Goal: Information Seeking & Learning: Find specific fact

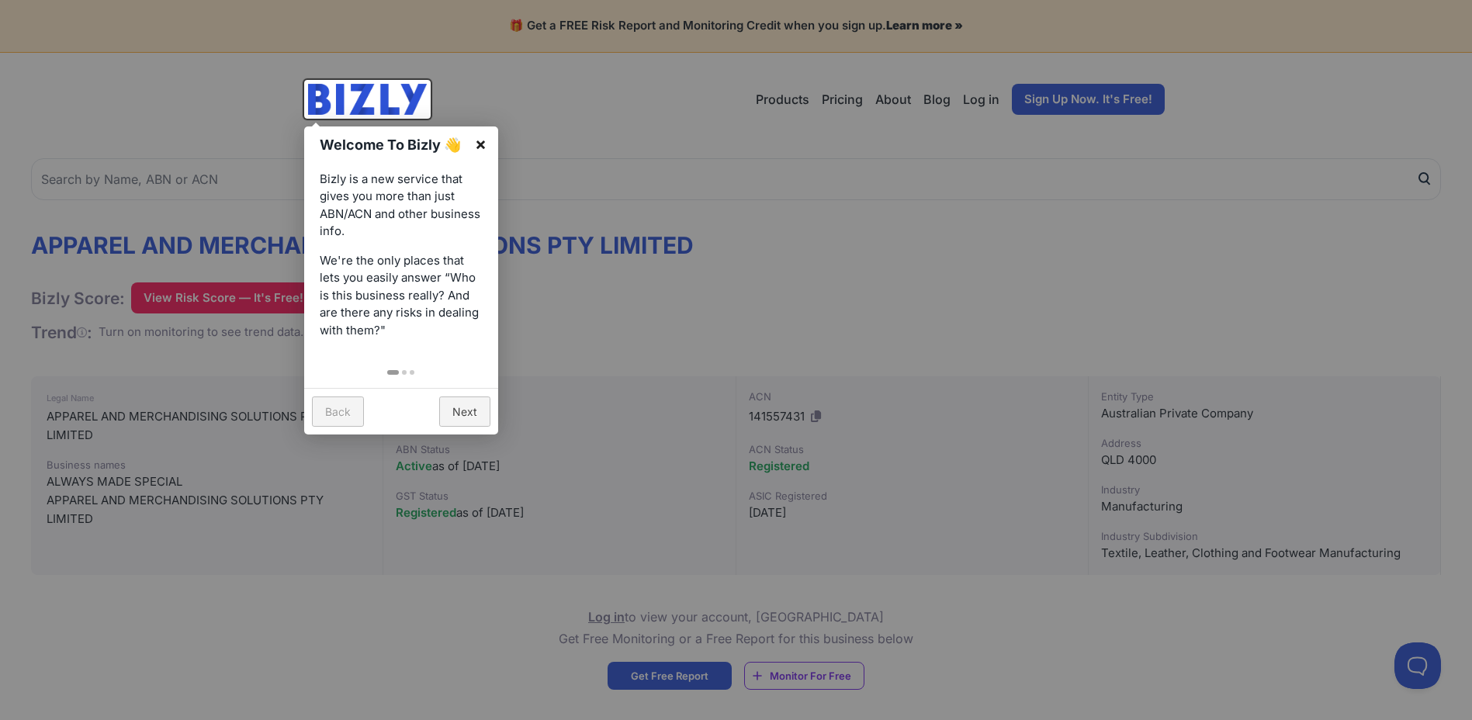
click at [483, 137] on link "×" at bounding box center [480, 143] width 35 height 35
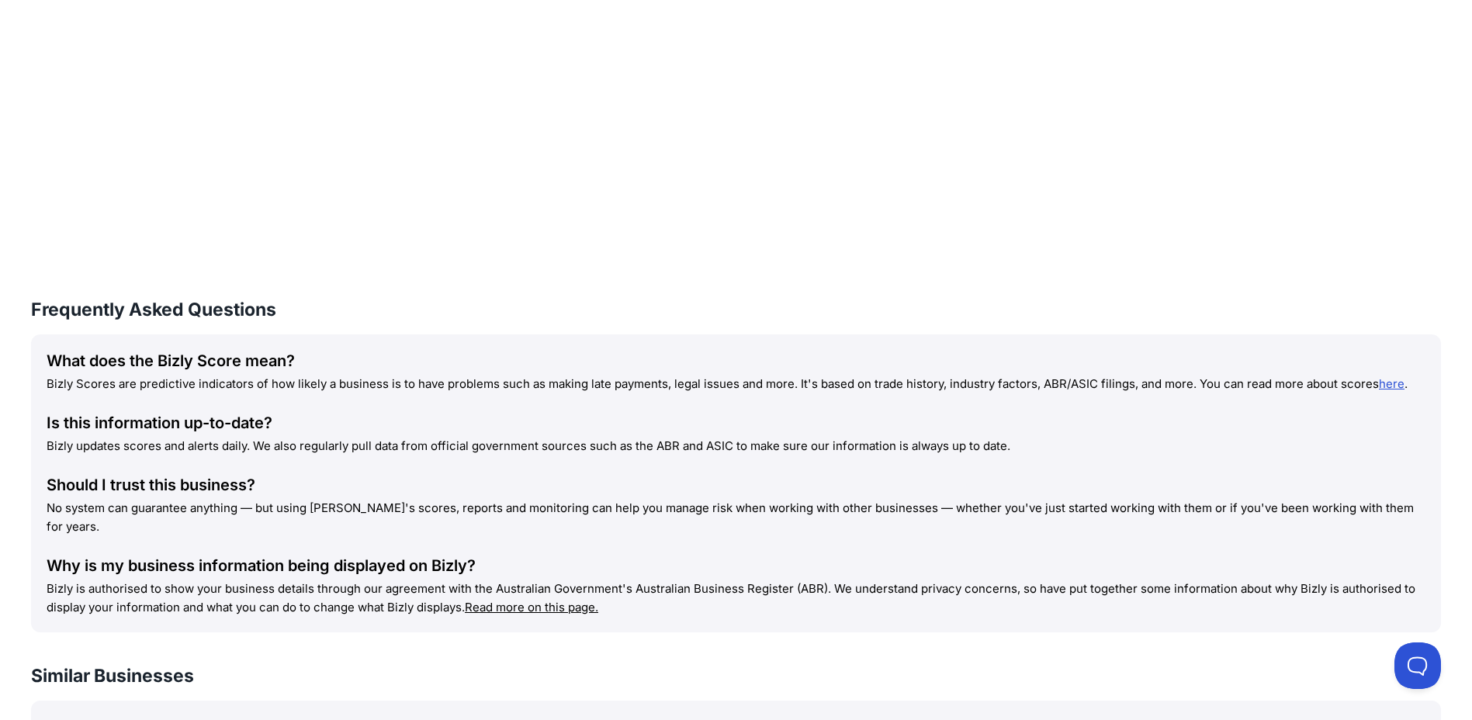
scroll to position [1707, 0]
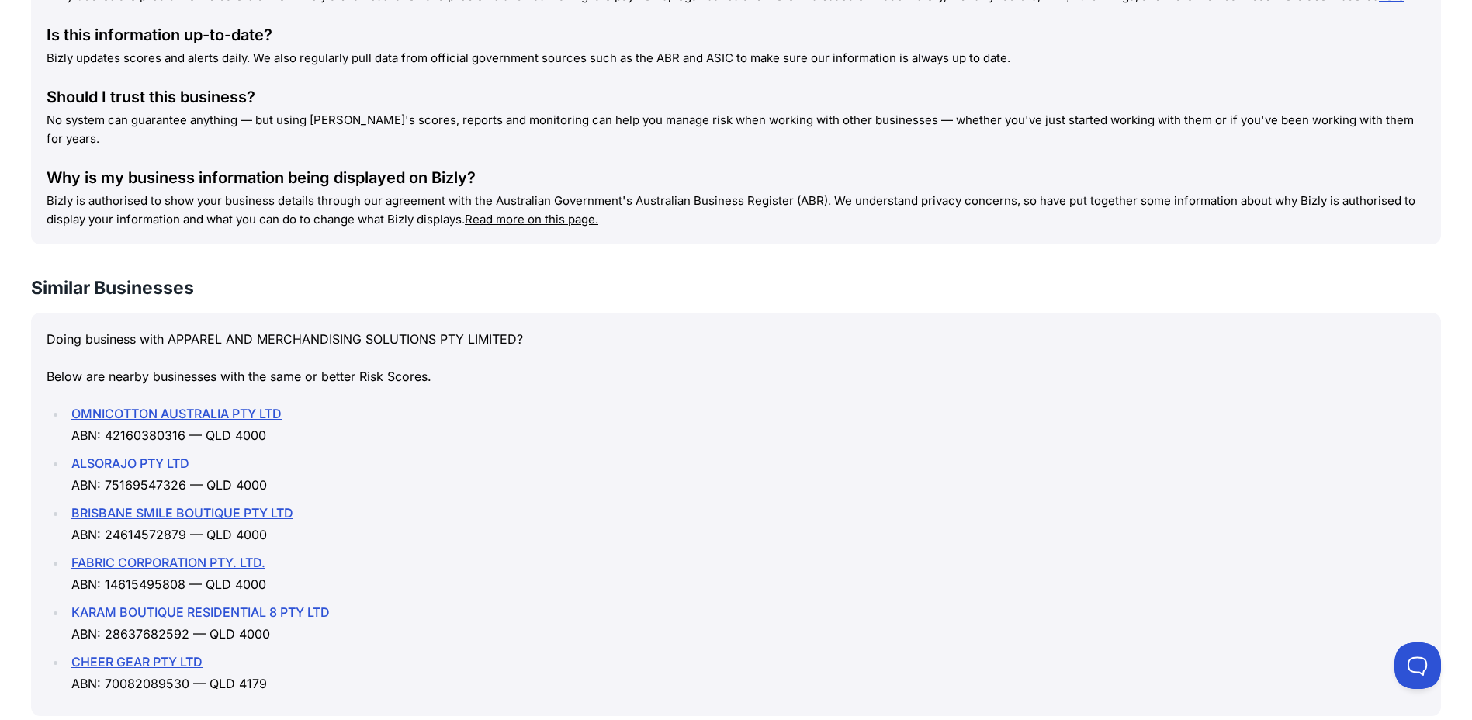
click at [209, 555] on link "FABRIC CORPORATION PTY. LTD." at bounding box center [168, 563] width 194 height 16
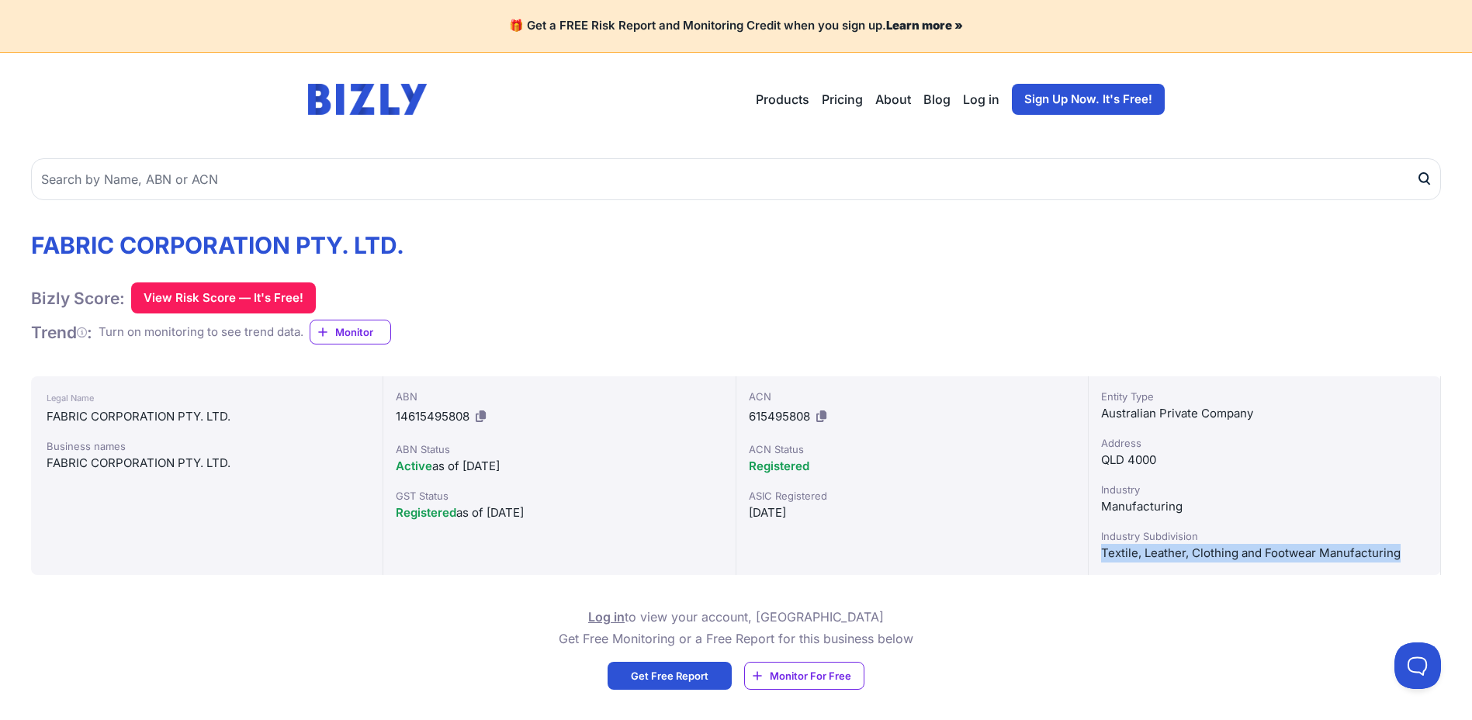
drag, startPoint x: 1095, startPoint y: 553, endPoint x: 1405, endPoint y: 563, distance: 309.7
click at [1405, 563] on div "Entity Type Australian Private Company Address QLD 4000 Industry Manufacturing …" at bounding box center [1264, 475] width 352 height 199
copy div "Textile, Leather, Clothing and Footwear Manufacturing"
